Goal: Task Accomplishment & Management: Manage account settings

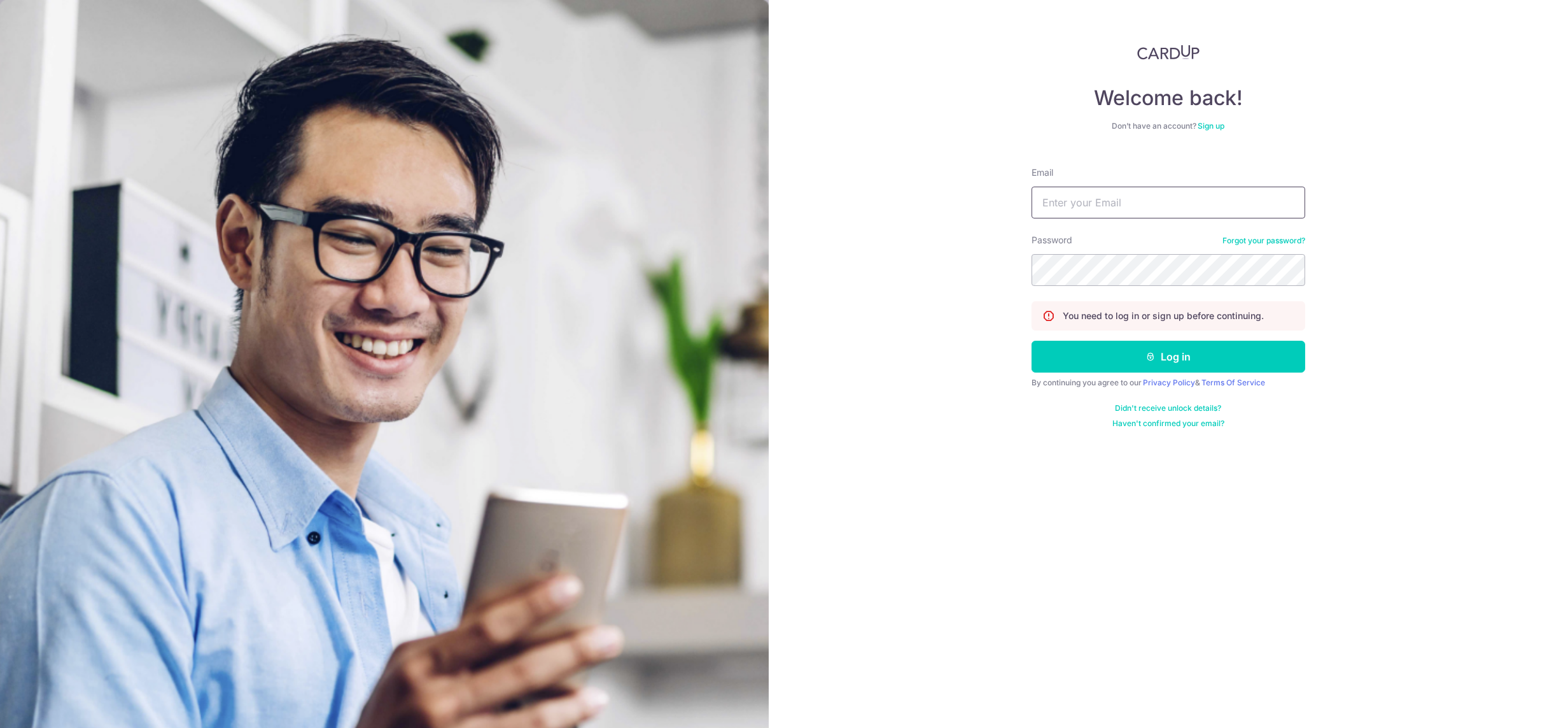
click at [1133, 200] on input "Email" at bounding box center [1168, 202] width 274 height 32
drag, startPoint x: 1103, startPoint y: 200, endPoint x: 1134, endPoint y: 204, distance: 31.3
click at [1134, 204] on input "lady.labarda+hcan@habyt.com" at bounding box center [1168, 202] width 274 height 32
type input "[DEMOGRAPHIC_DATA][EMAIL_ADDRESS][DOMAIN_NAME]"
click at [1032, 341] on button "Log in" at bounding box center [1168, 357] width 274 height 32
